Goal: Find specific page/section: Find specific page/section

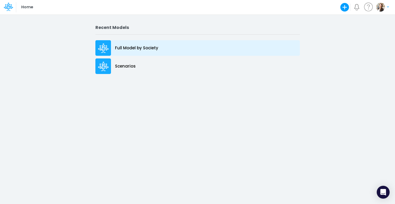
click at [136, 49] on p "Full Model by Society" at bounding box center [136, 48] width 43 height 6
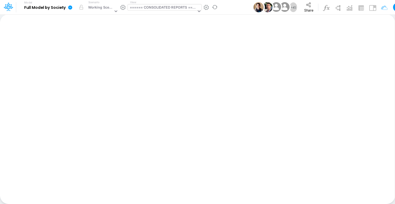
click at [155, 9] on div "====== CONSOLIDATED REPORTS ======" at bounding box center [163, 8] width 67 height 6
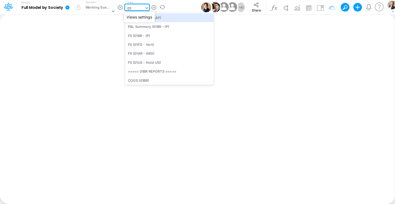
type input "01br"
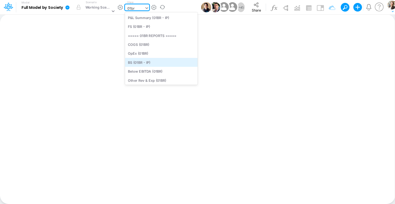
click at [151, 66] on div "BS (01BR - IP)" at bounding box center [161, 62] width 73 height 9
type input "BS (01BR - IP)"
